Goal: Book appointment/travel/reservation

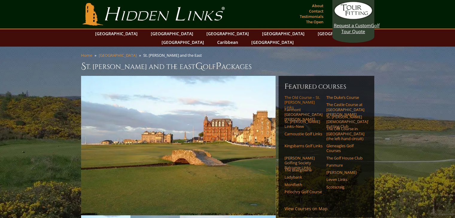
click at [301, 95] on link "The Old Course – St. [PERSON_NAME] Links" at bounding box center [303, 102] width 38 height 15
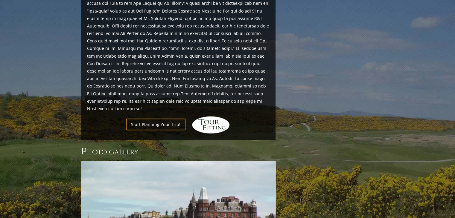
scroll to position [658, 0]
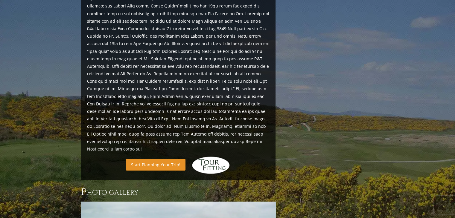
click at [173, 159] on link "Start Planning Your Trip!" at bounding box center [155, 165] width 59 height 12
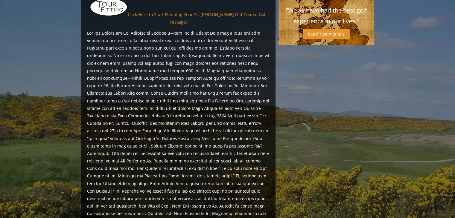
scroll to position [639, 0]
